Goal: Task Accomplishment & Management: Complete application form

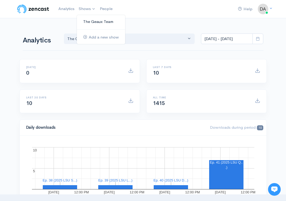
click at [93, 21] on link "The Geaux Team" at bounding box center [101, 21] width 48 height 9
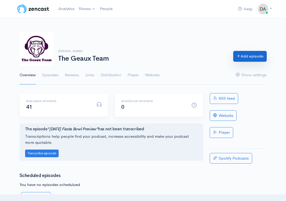
click at [249, 58] on link "Add episode" at bounding box center [249, 56] width 33 height 11
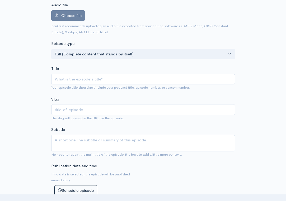
scroll to position [66, 0]
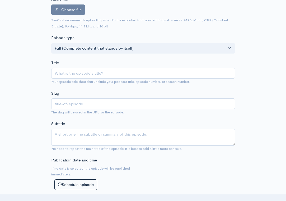
type input "T"
type input "t"
type input "Th"
type input "th"
type input "The"
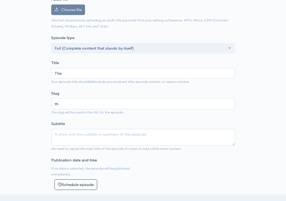
type input "the"
type input "The t"
type input "the-t"
type input "The th"
type input "the-th"
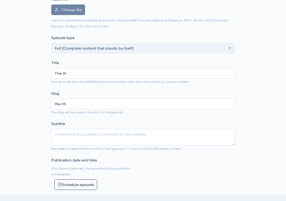
type input "The thi"
type input "the-thi"
type input "The thir"
type input "the-thir"
type input "The third"
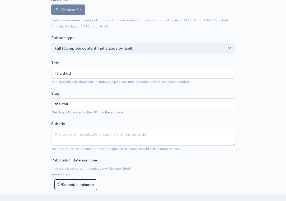
type input "the-third"
type input "The thir"
type input "the-thir"
type input "The thi"
type input "the-thi"
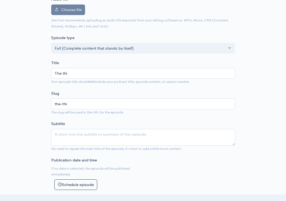
type input "The th"
type input "the-th"
type input "The t"
type input "the-t"
type input "The"
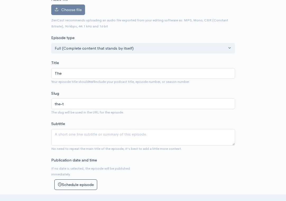
type input "the"
type input "The T"
type input "the-t"
type input "The Th"
type input "the-th"
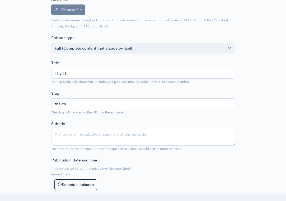
type input "The Thr"
type input "the-thr"
type input "The Thrd"
type input "the-thrd"
type input "The Thr"
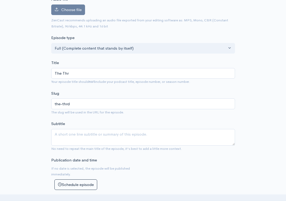
type input "the-thr"
type input "The Th"
type input "the-th"
type input "The Thi"
type input "the-thi"
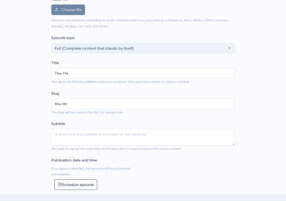
type input "The Thir"
type input "the-thir"
type input "The Third"
type input "the-third"
type input "The Third M"
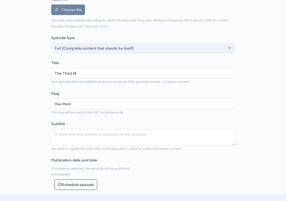
type input "the-third-m"
type input "The Third Ma"
type input "the-third-ma"
type input "The Third Man"
type input "the-third-man"
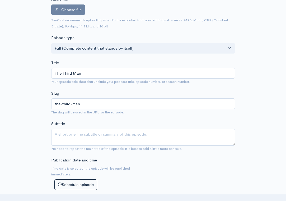
type input "The Third Ma"
type input "the-third-ma"
type input "The Third M"
type input "the-third-m"
type input "The Third"
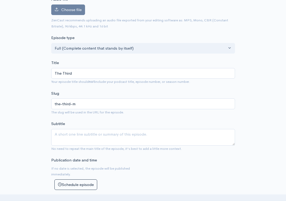
type input "the-third"
type input "The Thir"
type input "the-thir"
type input "The Thi"
type input "the-thi"
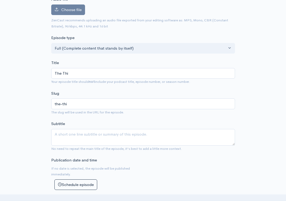
type input "The Th"
type input "the-th"
type input "The T"
type input "the-t"
type input "The"
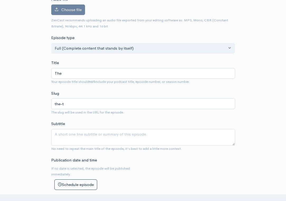
type input "the"
type input "The T"
type input "the-t"
type input "The Third"
type input "the-third"
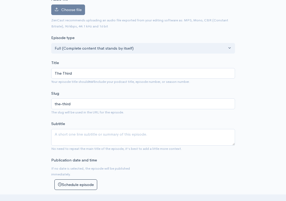
type input "The Third m"
type input "the-third-m"
type input "The Third ma"
type input "the-third-ma"
type input "The Third man"
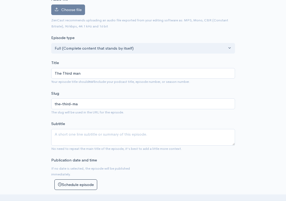
type input "the-third-man"
type input "The Third ma"
type input "the-third-ma"
type input "The Third m"
type input "the-third-m"
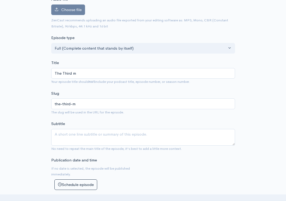
type input "The Third"
type input "the-third"
type input "The Third m"
type input "the-third-m"
type input "The Third"
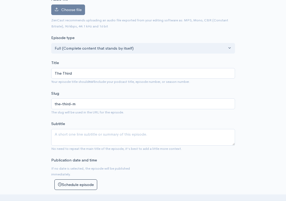
type input "the-third"
type input "The Third M"
type input "the-third-m"
type input "The Third Ma"
type input "the-third-ma"
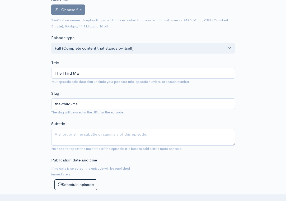
type input "The Third Man"
type input "the-third-man"
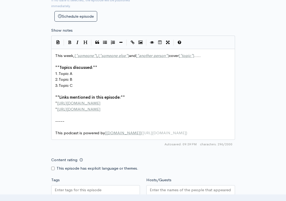
scroll to position [245, 0]
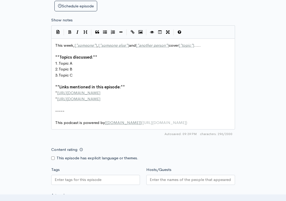
type input "The Third Man"
type textarea "This week, [*someone*], [*someone else*] and [*another person*] cover [*topic*]…"
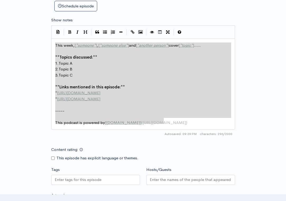
drag, startPoint x: 168, startPoint y: 119, endPoint x: 39, endPoint y: 41, distance: 151.0
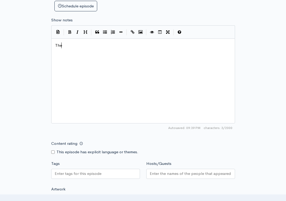
type textarea "The"
type textarea "Chip"
type textarea "Daniel and Chip introduce the third man to th"
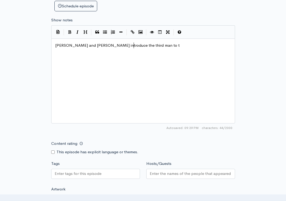
scroll to position [0, 80]
type textarea "Geaux team's third man and i"
type textarea "dos"
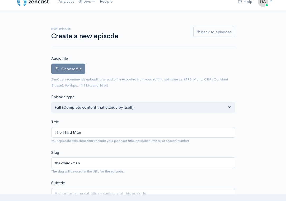
scroll to position [7, 0]
type textarea "iscuss the lastest with LSU Football."
click at [78, 66] on span "Choose file" at bounding box center [71, 68] width 20 height 5
click at [0, 0] on input "Choose file" at bounding box center [0, 0] width 0 height 0
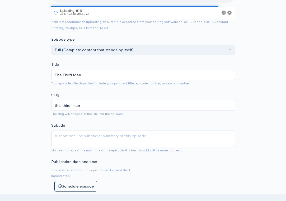
scroll to position [93, 0]
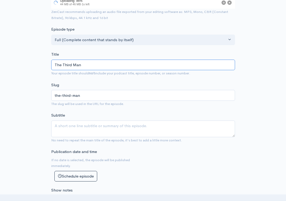
click at [90, 60] on input "The Third Man" at bounding box center [143, 65] width 184 height 11
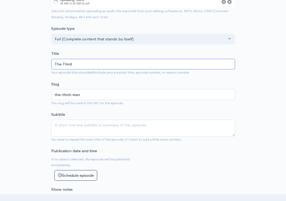
type input "The Third"
type input "the-third"
type input "The Thir"
type input "the-thir"
type input "The Thi"
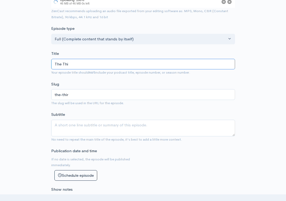
type input "the-thi"
type input "The Th"
type input "the-th"
type input "The T"
type input "the-t"
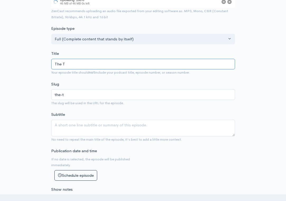
type input "The"
type input "the"
type input "The G"
type input "the-g"
type input "The Ge"
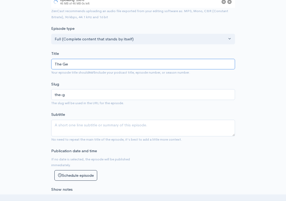
type input "the-ge"
type input "The Gea"
type input "the-gea"
type input "The Geau"
type input "the-geau"
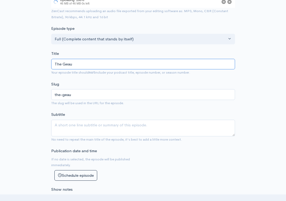
type input "The Geaux"
type input "the-geaux"
type input "The Geaux T"
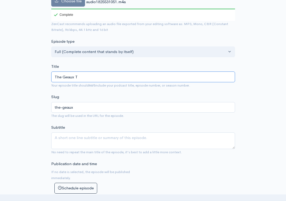
type input "the-geaux-t"
type input "The Geaux Te"
type input "the-geaux-te"
type input "The Geaux Tea"
type input "the-geaux-tea"
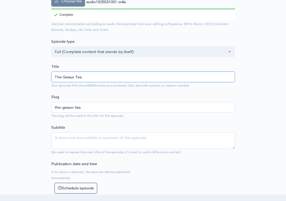
type input "The Geaux Team"
type input "the-geaux-team"
type input "The Geaux Team's"
type input "the-geaux-teams"
type input "The Geaux Team's T"
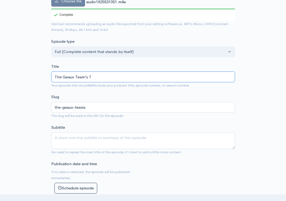
type input "the-geaux-teams-t"
type input "The Geaux Team's TH"
type input "the-geaux-teams-th"
type input "The Geaux Team's THI"
type input "the-geaux-teams-thi"
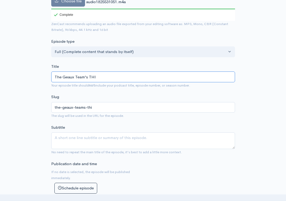
type input "The Geaux Team's THIR"
type input "the-geaux-teams-thir"
type input "The Geaux Team's THI"
type input "the-geaux-teams-thi"
type input "The Geaux Team's TH"
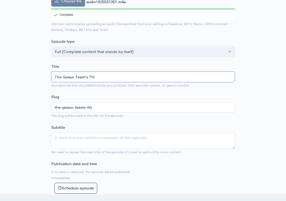
type input "the-geaux-teams-th"
type input "The Geaux Team's T"
type input "the-geaux-teams-t"
type input "The Geaux Team's Th"
type input "the-geaux-teams-th"
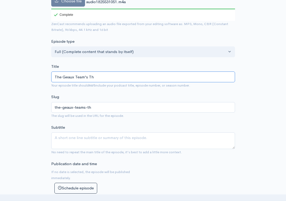
type input "The Geaux Team's Thi"
type input "the-geaux-teams-thi"
type input "The Geaux Team's Third"
type input "the-geaux-teams-third"
type input "The Geaux Team's Third M"
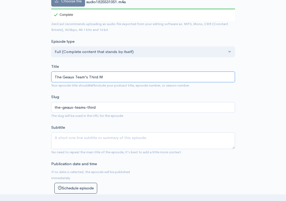
type input "the-geaux-teams-third-m"
type input "The Geaux Team's Third Man"
type input "the-geaux-teams-third-man"
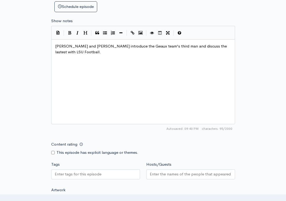
scroll to position [274, 0]
type input "The Geaux Team's Third Man"
click at [152, 44] on span "Daniel and Chip introduce the Geaux team's third man and discuss the lastest wi…" at bounding box center [141, 49] width 173 height 11
type textarea ", Markm"
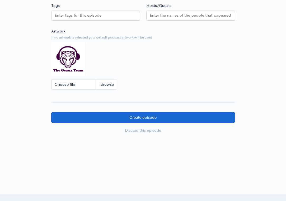
scroll to position [433, 0]
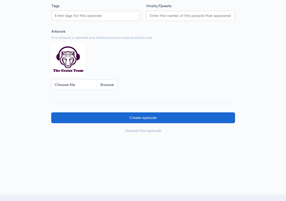
type textarea ","
click at [163, 112] on input "Create episode" at bounding box center [143, 117] width 184 height 11
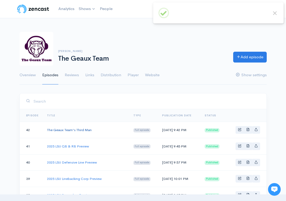
click at [87, 130] on link "The Geaux Team's Third Man" at bounding box center [69, 130] width 45 height 4
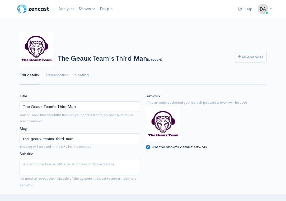
click at [103, 103] on input "The Geaux Team's Third Man" at bounding box center [80, 106] width 120 height 11
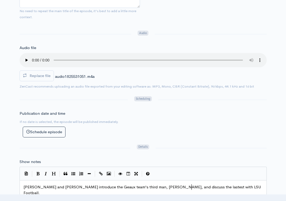
scroll to position [1, 0]
click at [191, 184] on span "[PERSON_NAME] and [PERSON_NAME] introduce the Geaux team's third man, [PERSON_N…" at bounding box center [142, 189] width 238 height 11
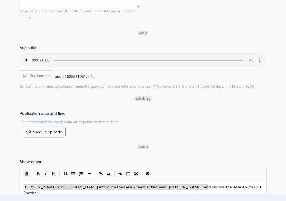
scroll to position [2, 0]
type textarea "[PERSON_NAME] and [PERSON_NAME] introduce the Geaux team's third man, [PERSON_N…"
